Goal: Use online tool/utility: Utilize a website feature to perform a specific function

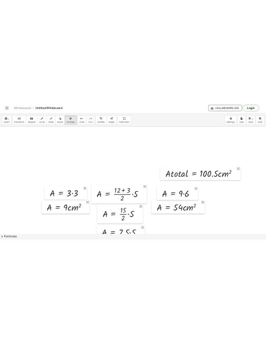
scroll to position [87, 0]
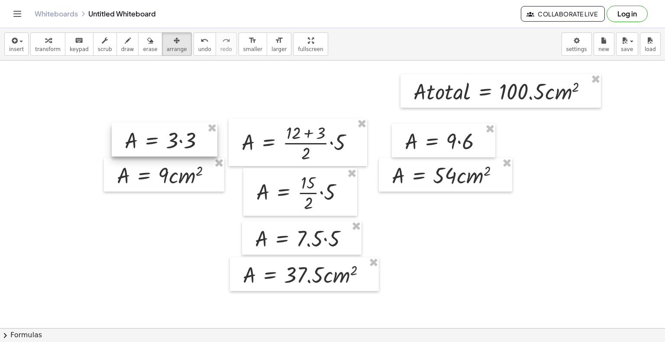
click at [195, 155] on div at bounding box center [165, 140] width 106 height 34
click at [198, 180] on div at bounding box center [164, 175] width 120 height 34
click at [189, 149] on div at bounding box center [165, 140] width 106 height 34
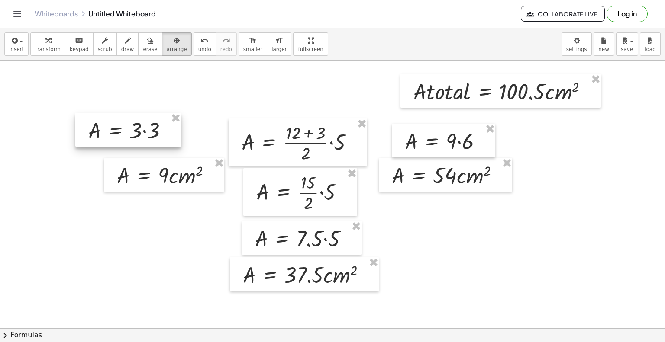
drag, startPoint x: 178, startPoint y: 142, endPoint x: 138, endPoint y: 130, distance: 41.6
click at [138, 130] on div at bounding box center [128, 130] width 106 height 34
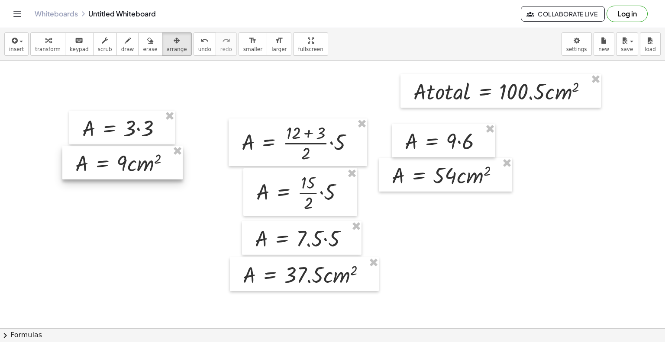
drag, startPoint x: 157, startPoint y: 181, endPoint x: 118, endPoint y: 167, distance: 42.1
click at [116, 168] on div at bounding box center [122, 163] width 120 height 34
click at [125, 161] on div at bounding box center [121, 161] width 120 height 34
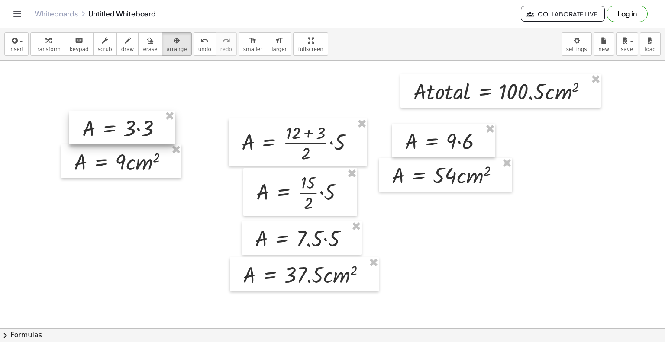
click at [148, 125] on div at bounding box center [122, 128] width 106 height 34
click at [166, 128] on div at bounding box center [122, 128] width 106 height 34
click at [167, 159] on div at bounding box center [121, 161] width 120 height 34
click at [157, 128] on div at bounding box center [122, 128] width 106 height 34
drag, startPoint x: 458, startPoint y: 225, endPoint x: 449, endPoint y: 244, distance: 20.3
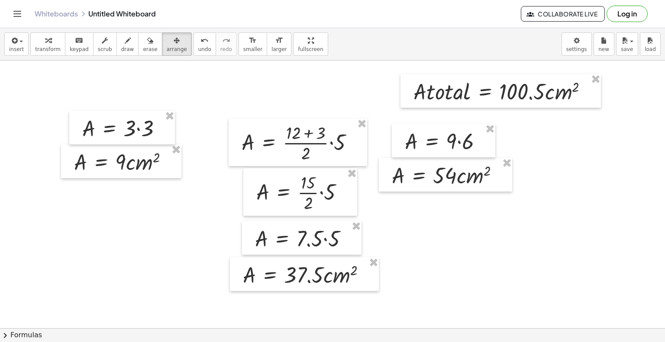
click at [449, 260] on div at bounding box center [332, 242] width 665 height 536
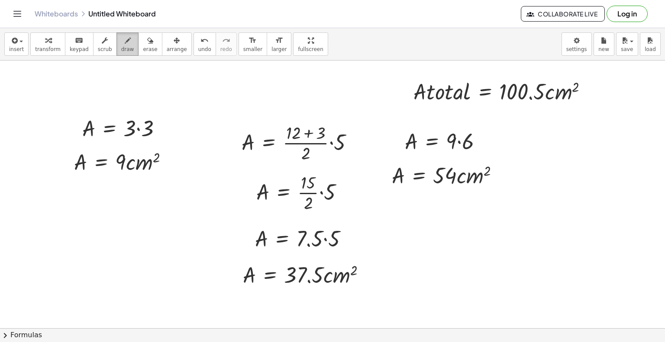
click at [121, 44] on div "button" at bounding box center [127, 40] width 13 height 10
drag, startPoint x: 437, startPoint y: 221, endPoint x: 426, endPoint y: 257, distance: 38.3
click at [425, 261] on div at bounding box center [332, 242] width 665 height 536
drag, startPoint x: 433, startPoint y: 222, endPoint x: 459, endPoint y: 259, distance: 45.0
click at [462, 264] on div at bounding box center [332, 242] width 665 height 536
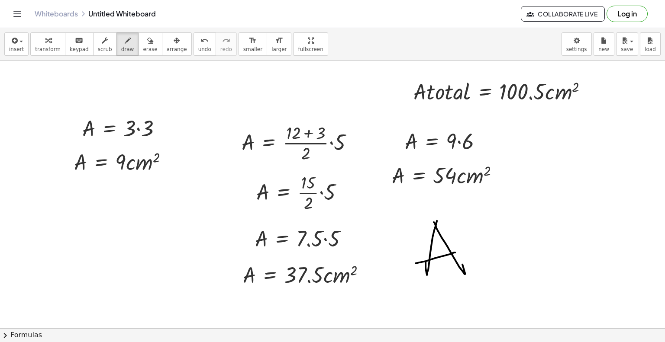
drag, startPoint x: 443, startPoint y: 256, endPoint x: 419, endPoint y: 255, distance: 23.8
click at [387, 262] on div at bounding box center [332, 242] width 665 height 536
click at [147, 45] on icon "button" at bounding box center [150, 40] width 6 height 10
drag, startPoint x: 405, startPoint y: 259, endPoint x: 485, endPoint y: 259, distance: 80.0
click at [456, 274] on div at bounding box center [332, 242] width 665 height 536
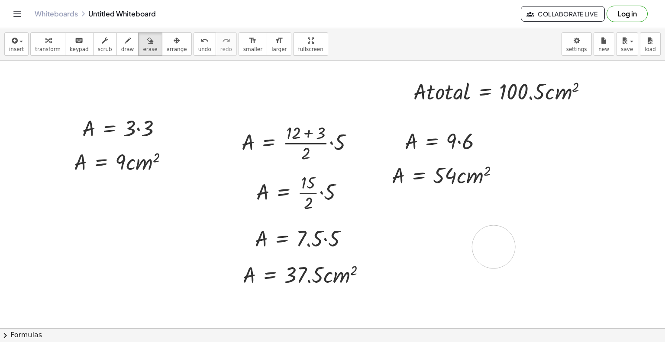
click at [493, 246] on div at bounding box center [332, 242] width 665 height 536
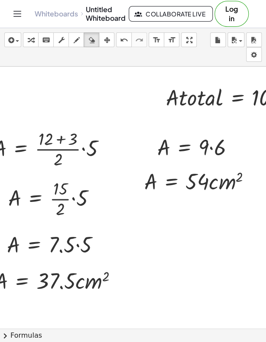
scroll to position [87, 315]
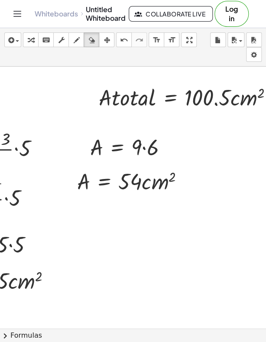
click at [120, 105] on div at bounding box center [188, 96] width 189 height 29
click at [119, 100] on div at bounding box center [188, 96] width 189 height 29
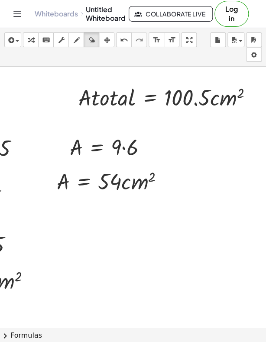
scroll to position [87, 341]
